Goal: Check status: Check status

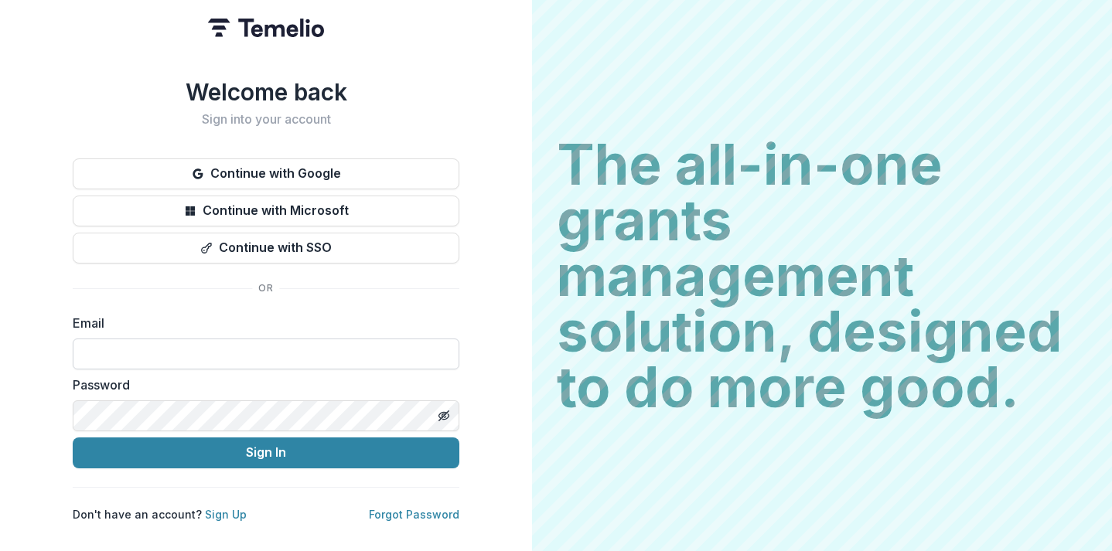
click at [189, 345] on input at bounding box center [266, 354] width 386 height 31
paste input "**********"
type input "**********"
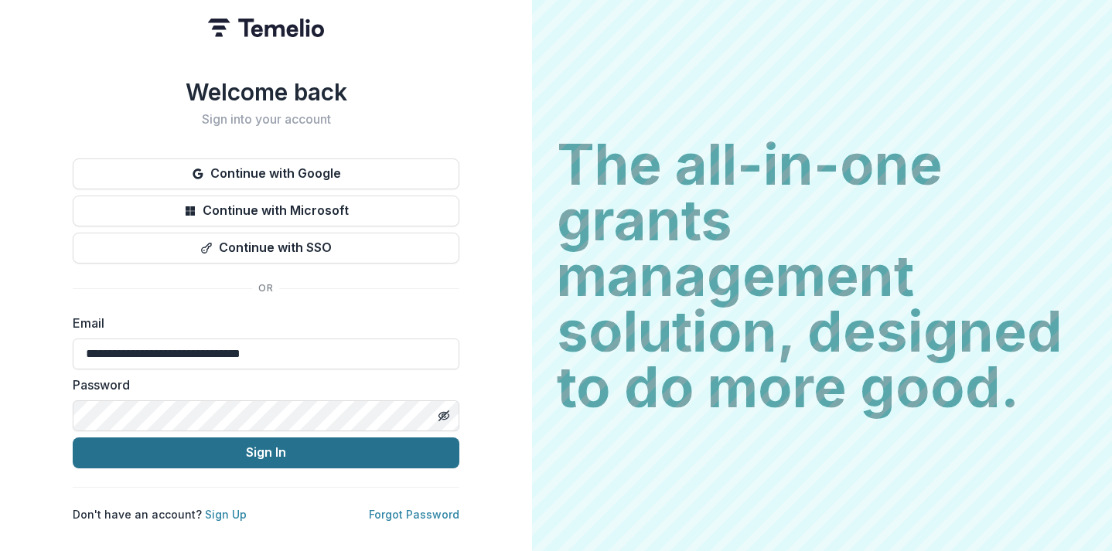
click at [291, 443] on button "Sign In" at bounding box center [266, 453] width 386 height 31
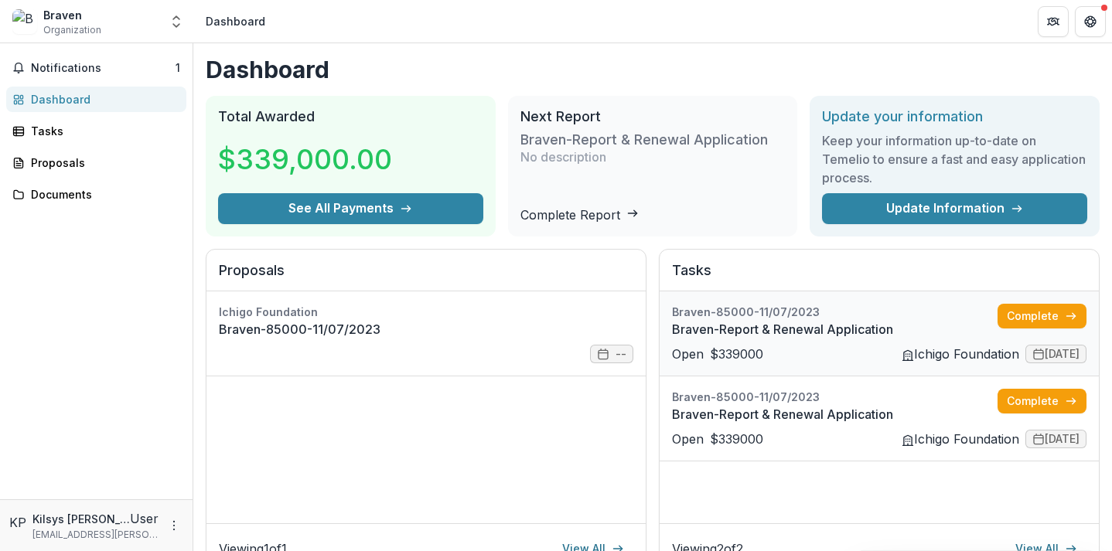
click at [692, 339] on link "Braven-Report & Renewal Application" at bounding box center [834, 329] width 325 height 19
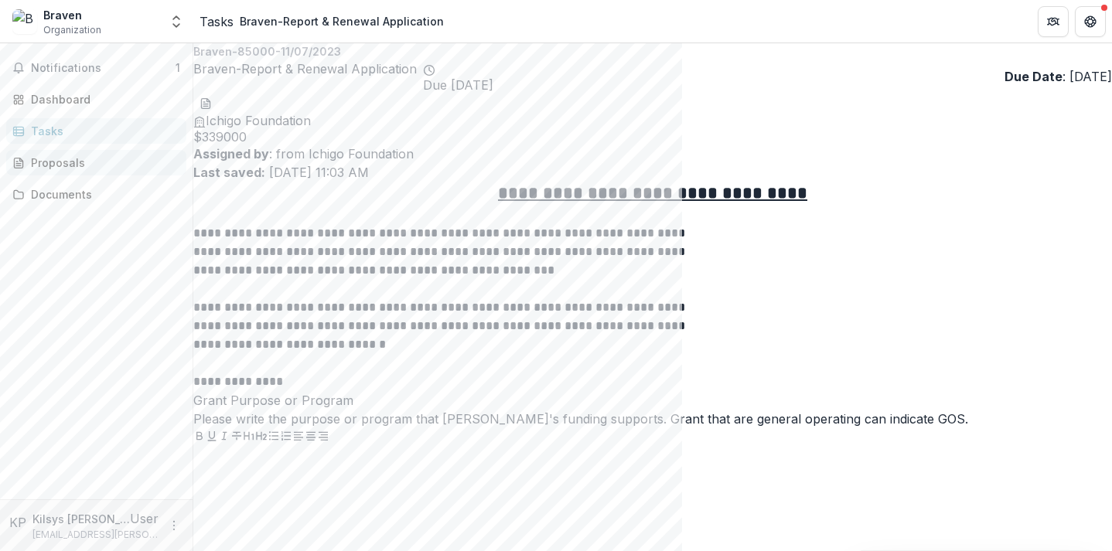
click at [45, 165] on div "Proposals" at bounding box center [102, 163] width 143 height 16
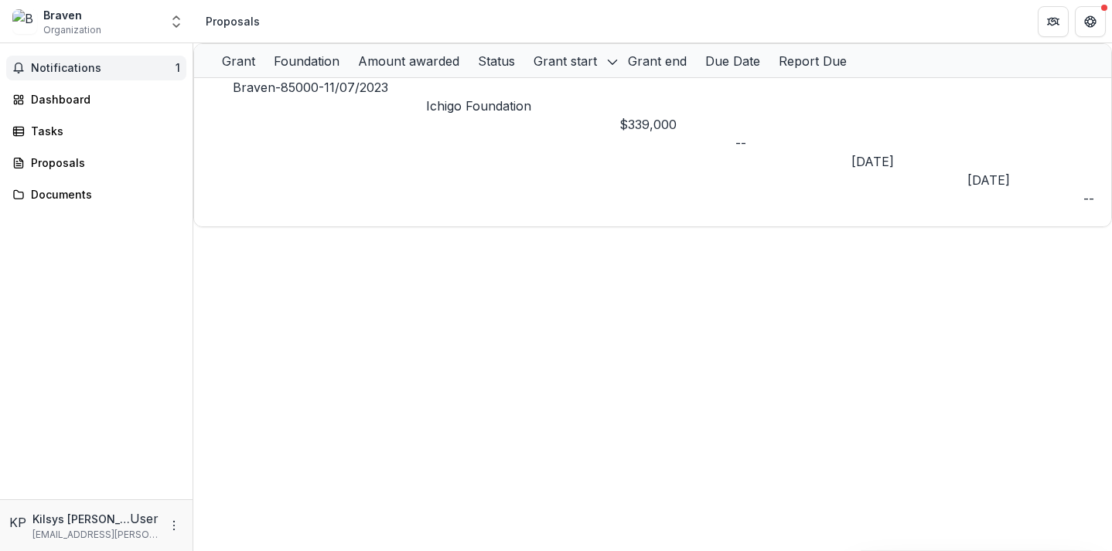
click at [84, 68] on span "Notifications" at bounding box center [103, 68] width 145 height 13
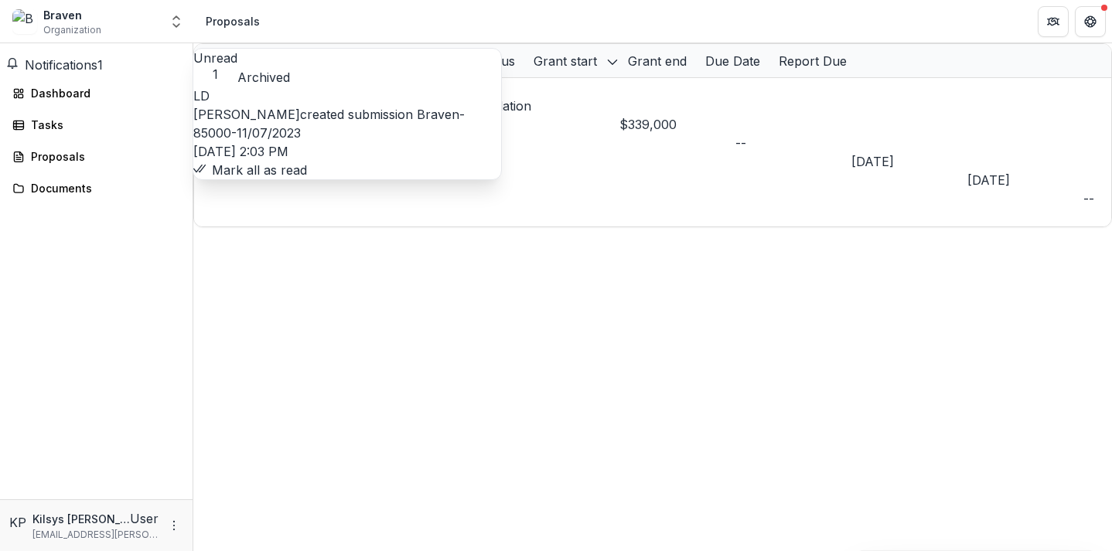
click at [309, 117] on link "Braven-85000-11/07/2023" at bounding box center [328, 124] width 271 height 34
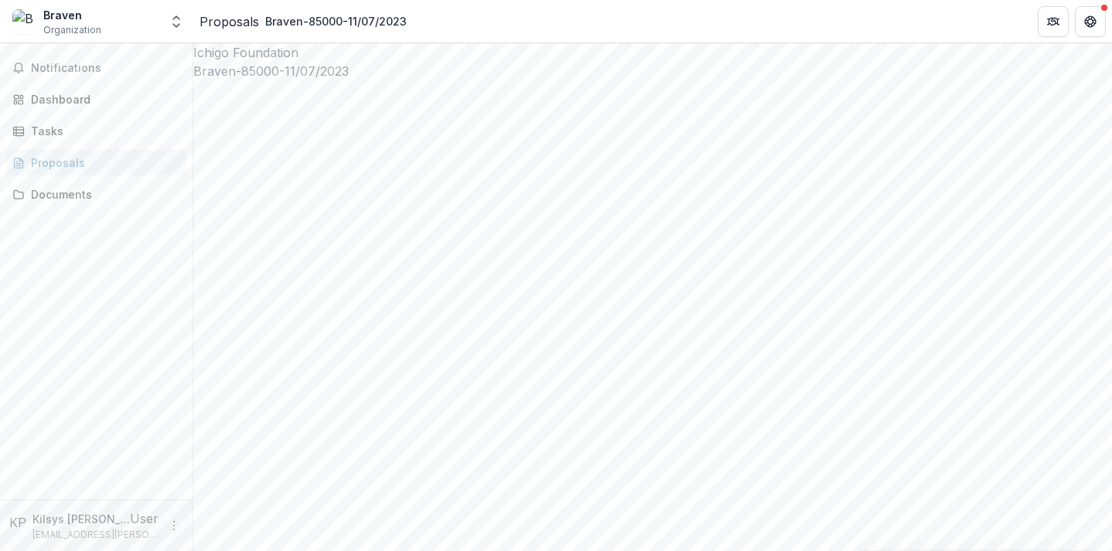
click at [43, 68] on span "Notifications" at bounding box center [105, 68] width 149 height 13
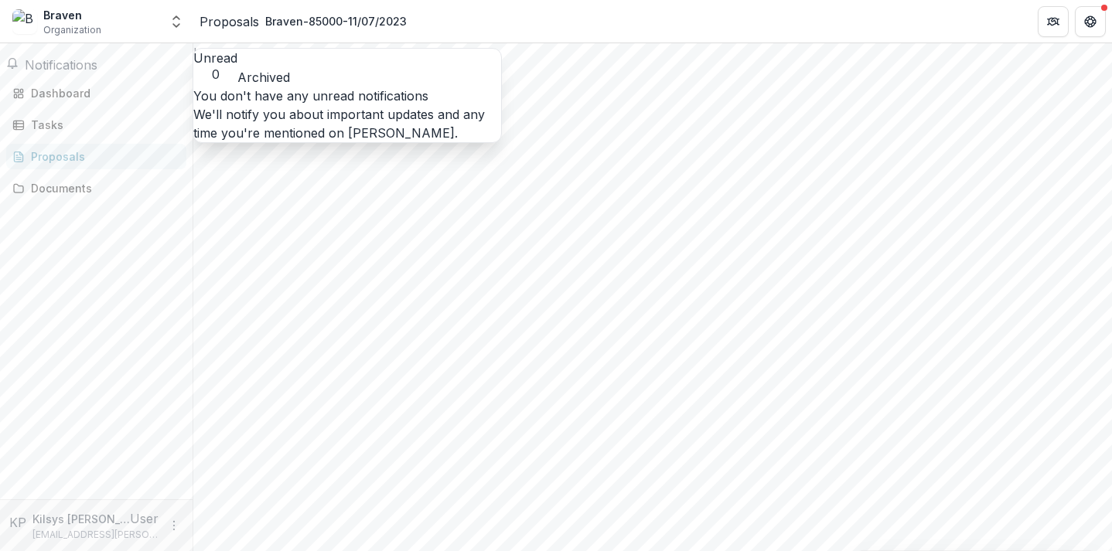
click at [232, 61] on button "Unread 0" at bounding box center [215, 65] width 44 height 33
click at [290, 68] on button "Archived" at bounding box center [263, 77] width 53 height 19
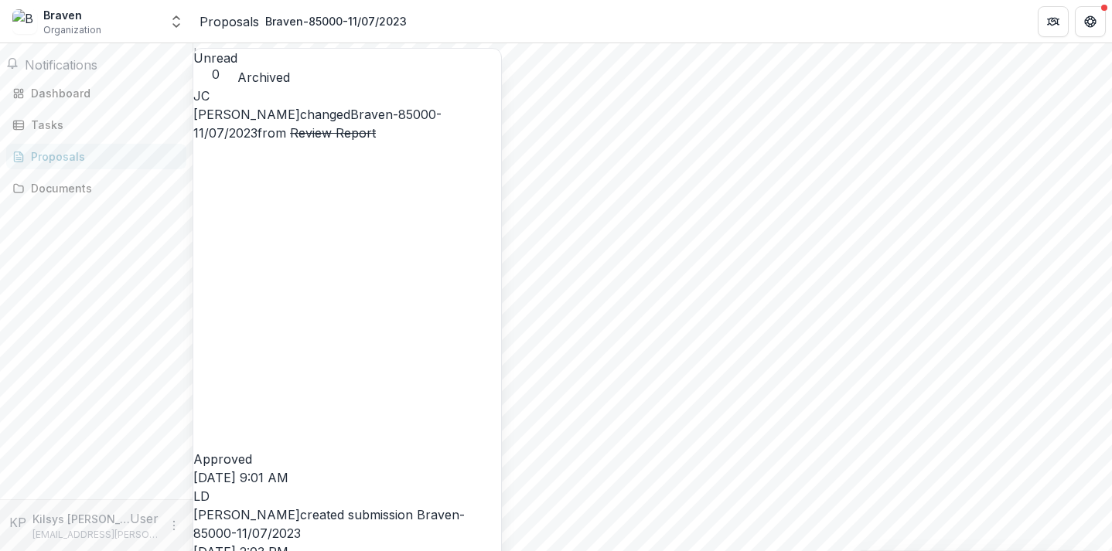
click at [396, 507] on link "Braven-85000-11/07/2023" at bounding box center [328, 524] width 271 height 34
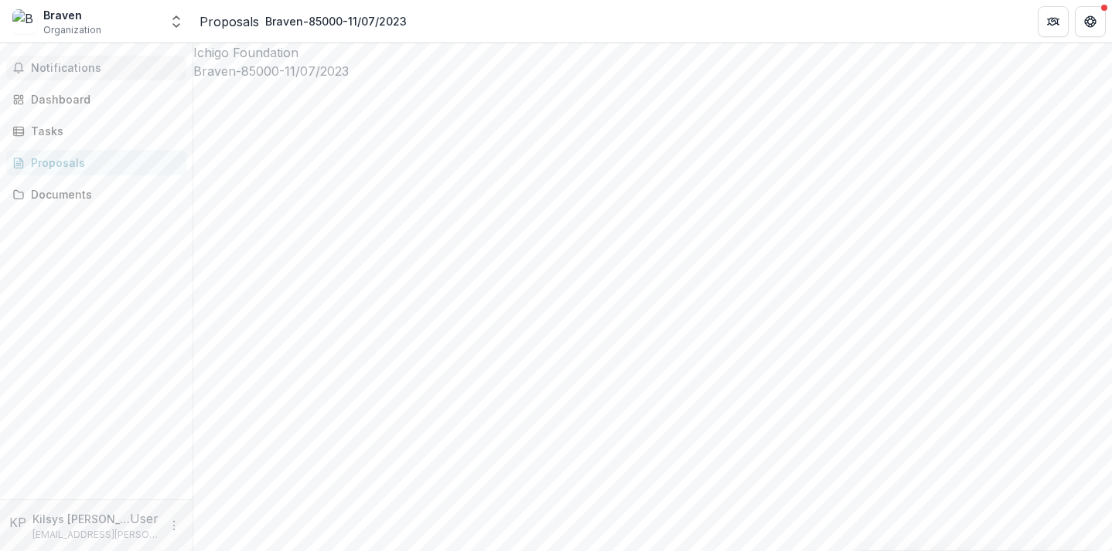
click at [43, 69] on span "Notifications" at bounding box center [105, 68] width 149 height 13
click at [44, 97] on div "Dashboard" at bounding box center [102, 93] width 143 height 16
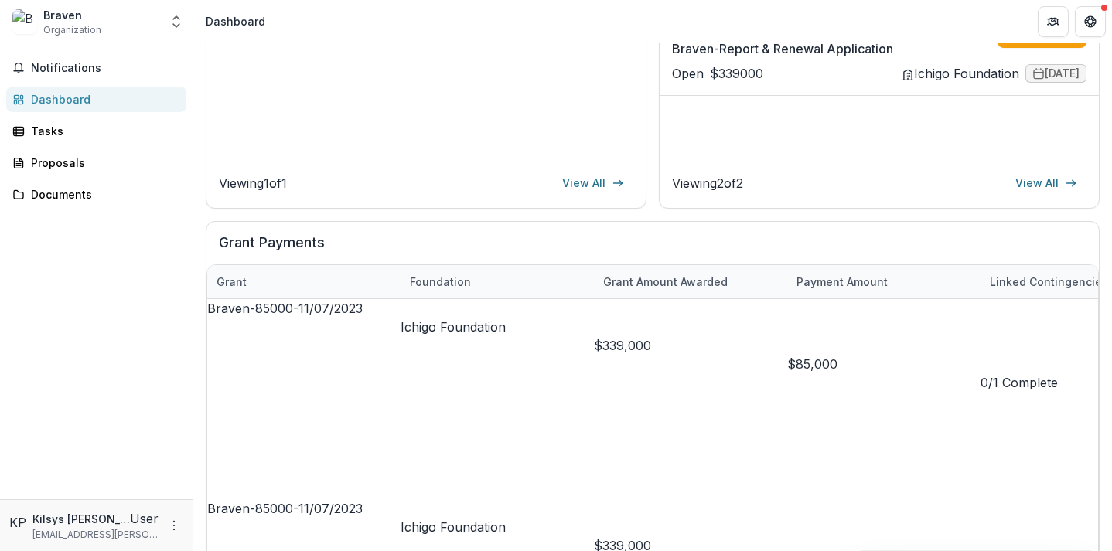
scroll to position [370, 0]
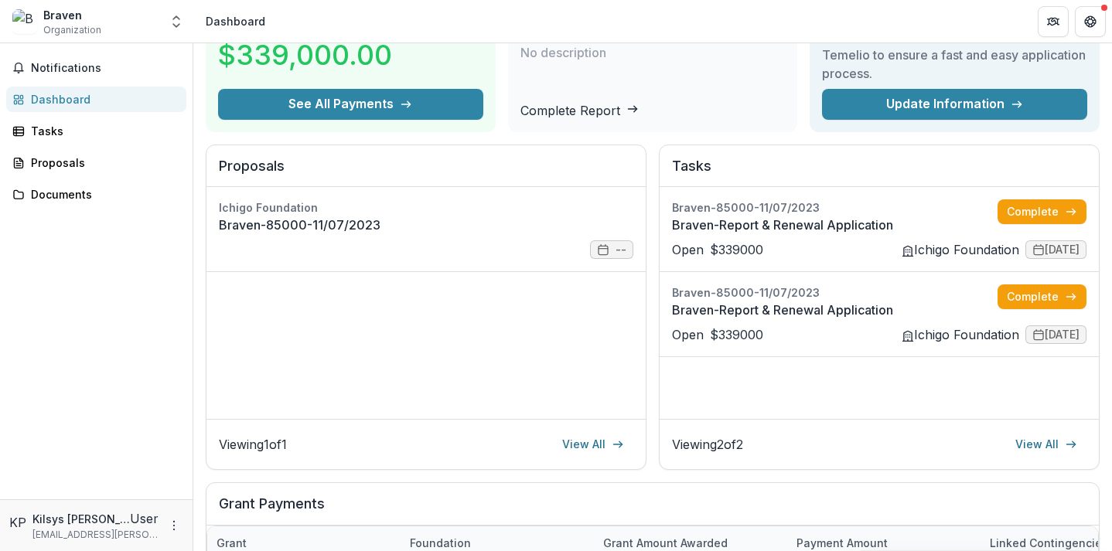
scroll to position [61, 0]
